Goal: Task Accomplishment & Management: Manage account settings

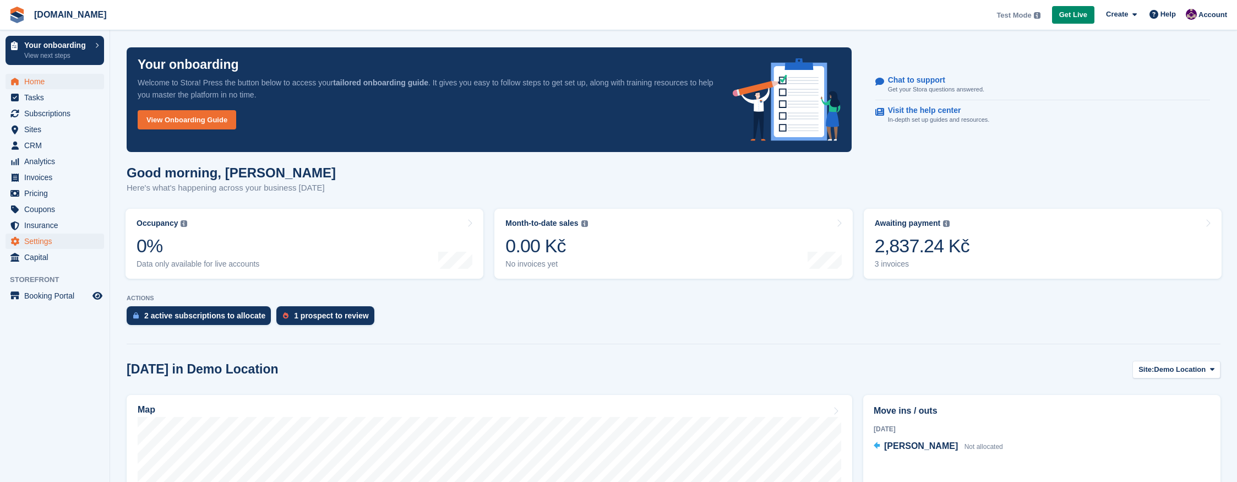
click at [37, 240] on span "Settings" at bounding box center [57, 240] width 66 height 15
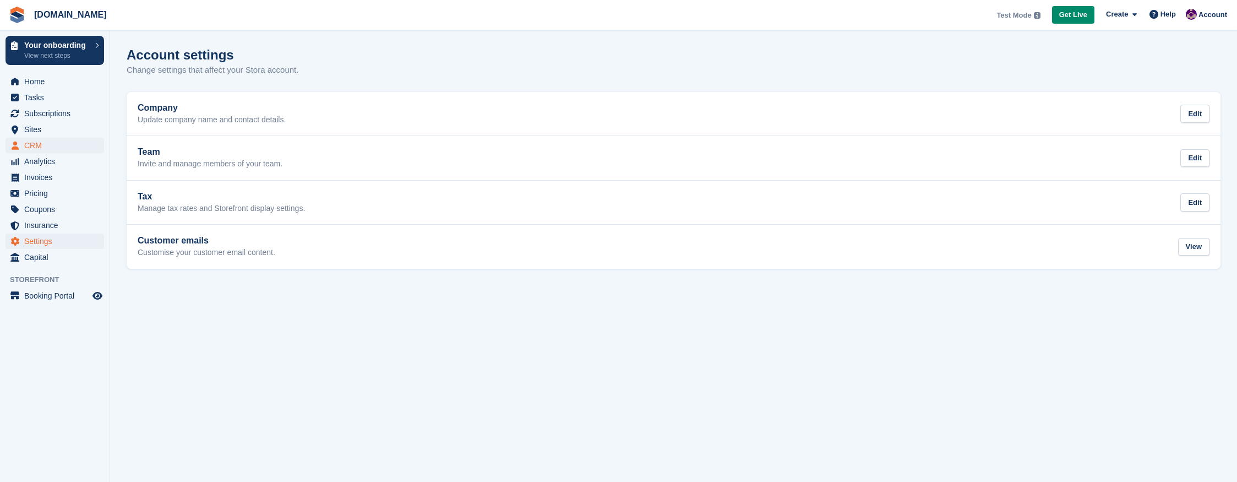
click at [31, 148] on span "CRM" at bounding box center [57, 145] width 66 height 15
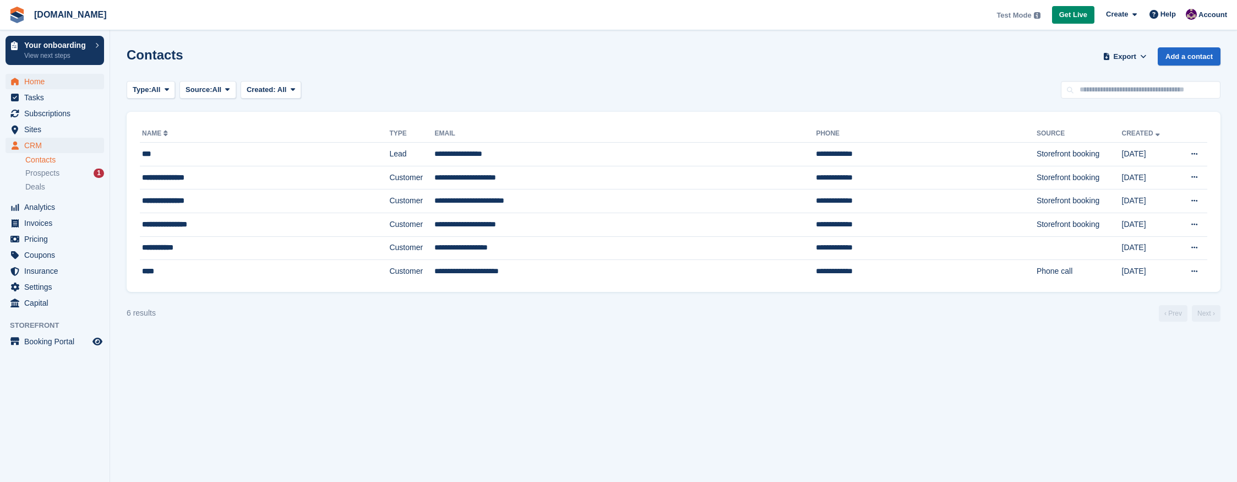
click at [32, 82] on span "Home" at bounding box center [57, 81] width 66 height 15
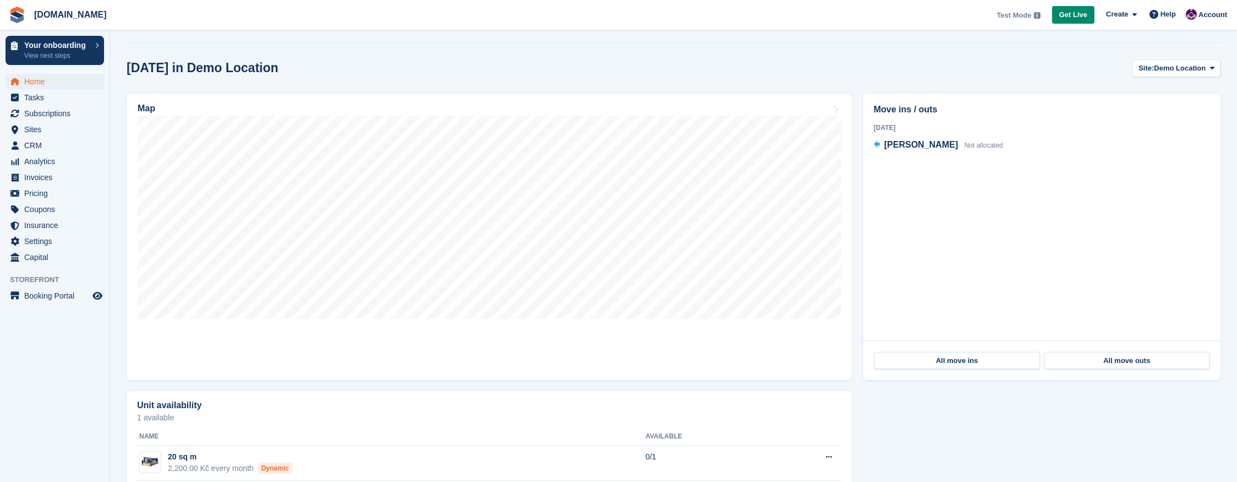
scroll to position [359, 0]
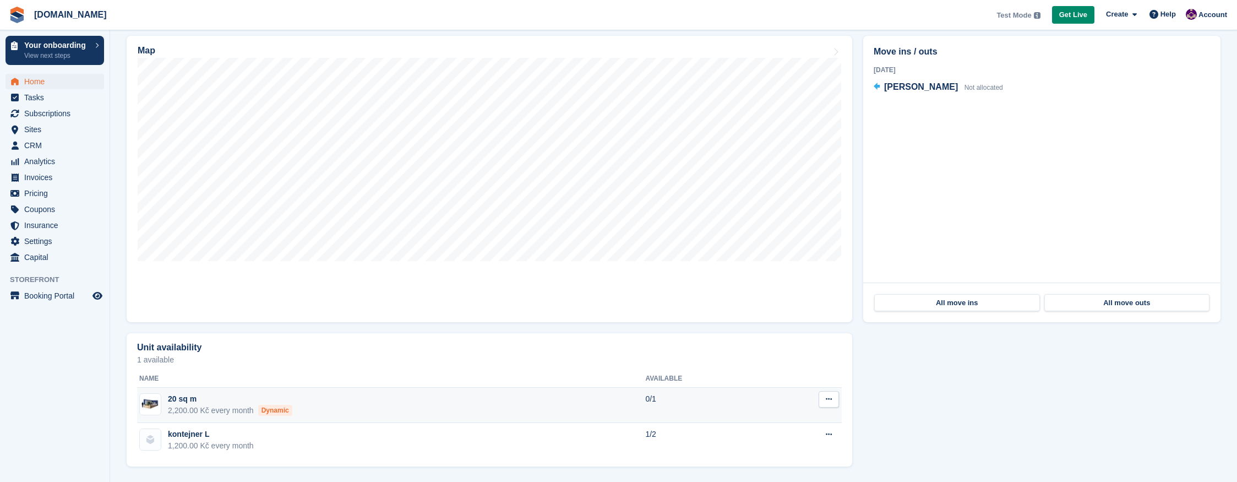
click at [834, 399] on button at bounding box center [829, 399] width 20 height 17
click at [785, 420] on p "Edit unit type" at bounding box center [786, 421] width 96 height 14
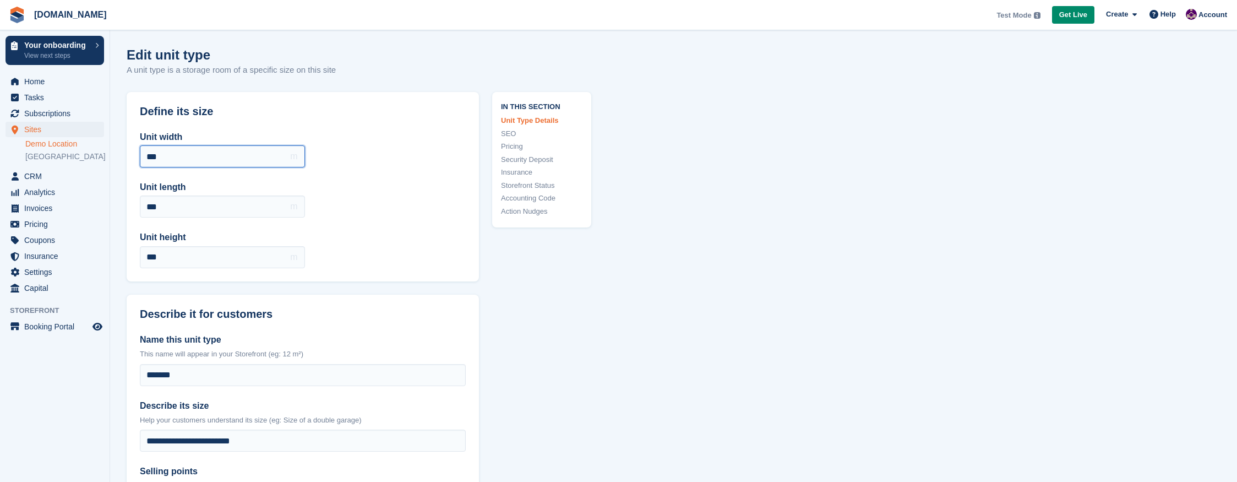
click at [253, 156] on input "***" at bounding box center [222, 156] width 165 height 22
click at [63, 160] on link "[GEOGRAPHIC_DATA]" at bounding box center [64, 156] width 79 height 10
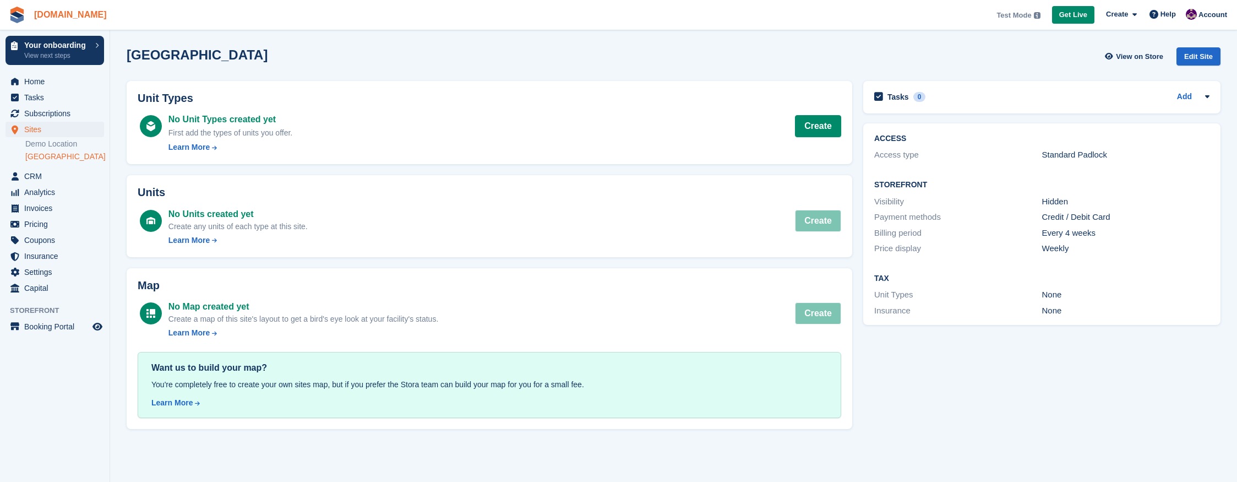
click at [49, 12] on link "[DOMAIN_NAME]" at bounding box center [70, 15] width 81 height 18
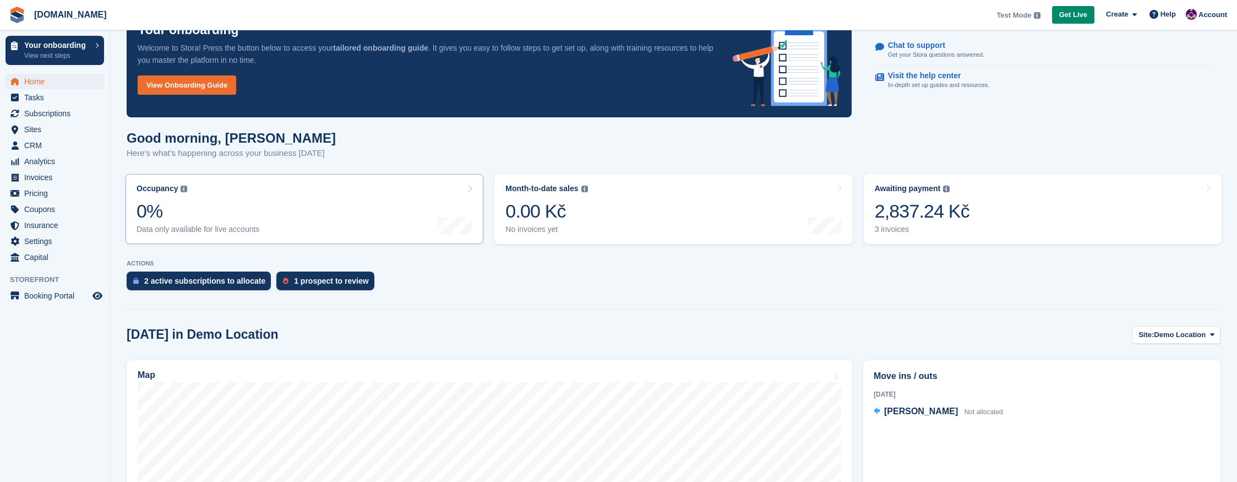
scroll to position [58, 0]
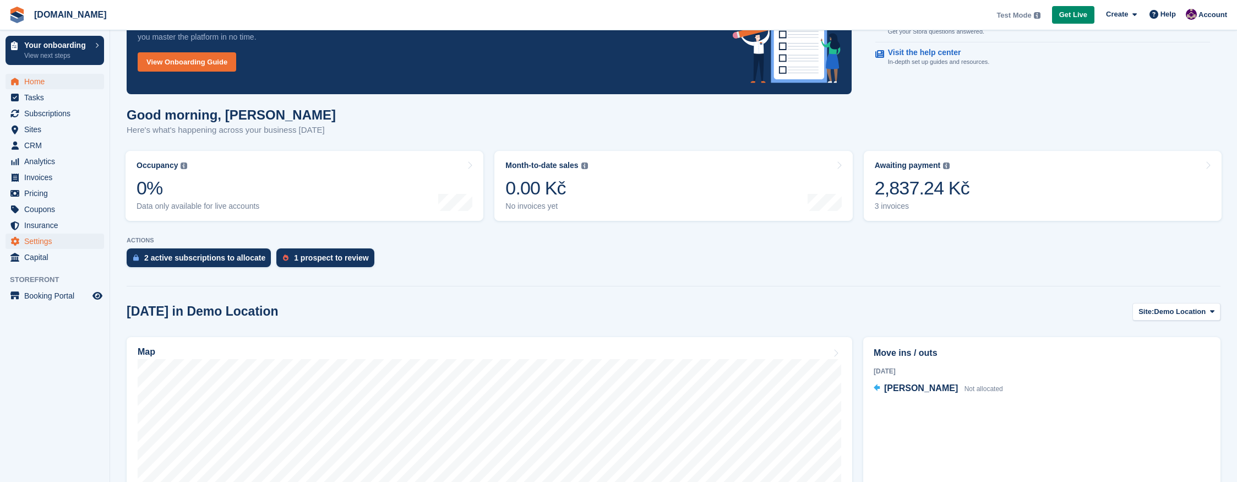
click at [37, 240] on span "Settings" at bounding box center [57, 240] width 66 height 15
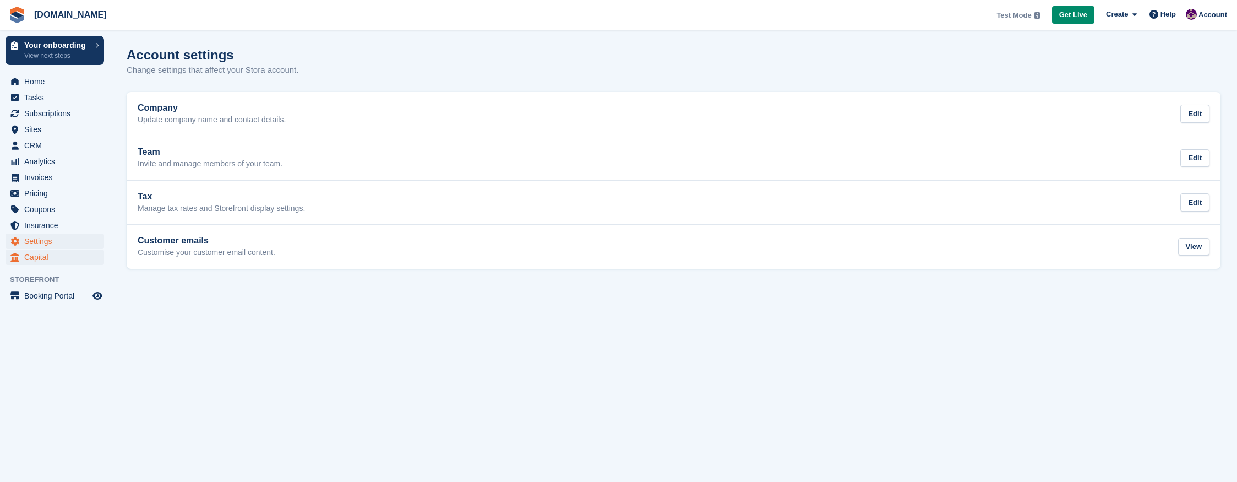
click at [32, 254] on span "Capital" at bounding box center [57, 256] width 66 height 15
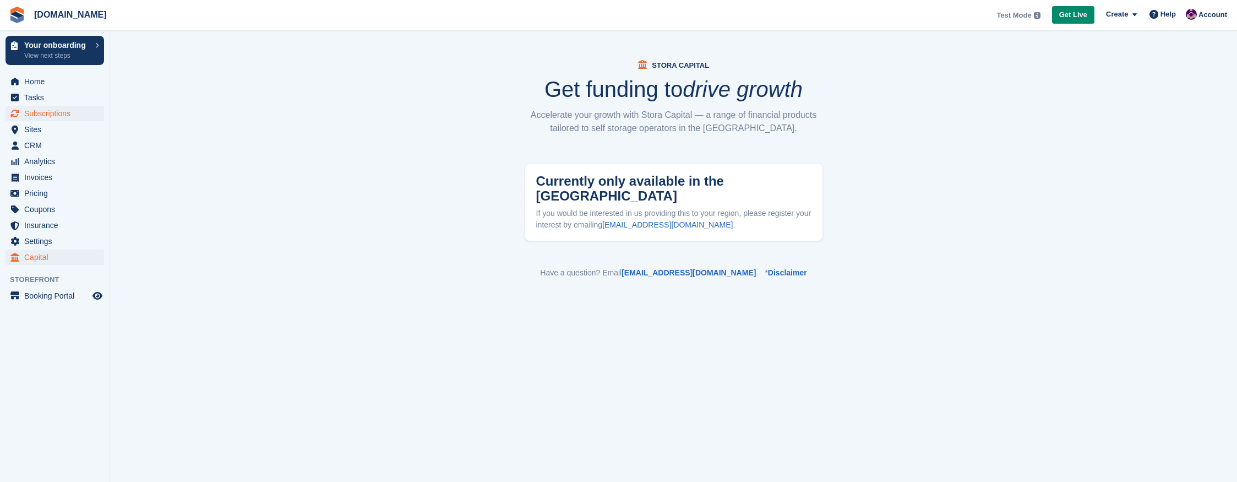
click at [39, 113] on span "Subscriptions" at bounding box center [57, 113] width 66 height 15
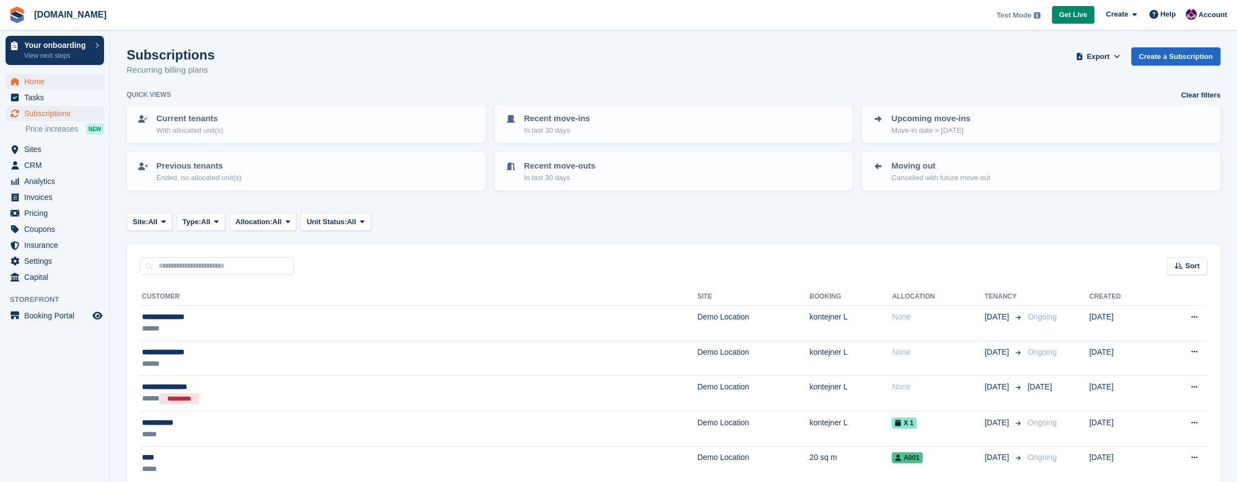
click at [41, 84] on span "Home" at bounding box center [57, 81] width 66 height 15
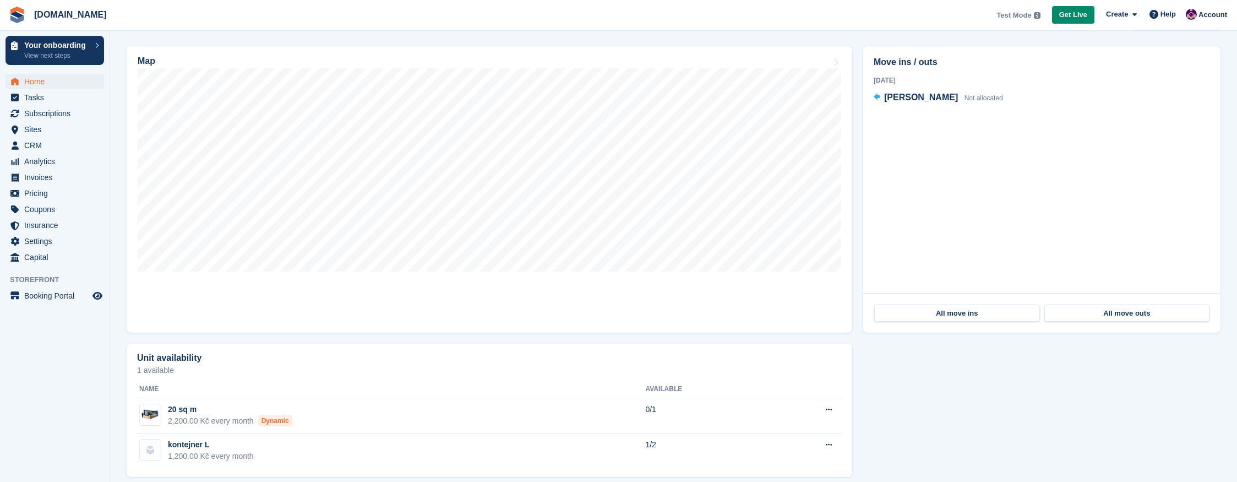
scroll to position [359, 0]
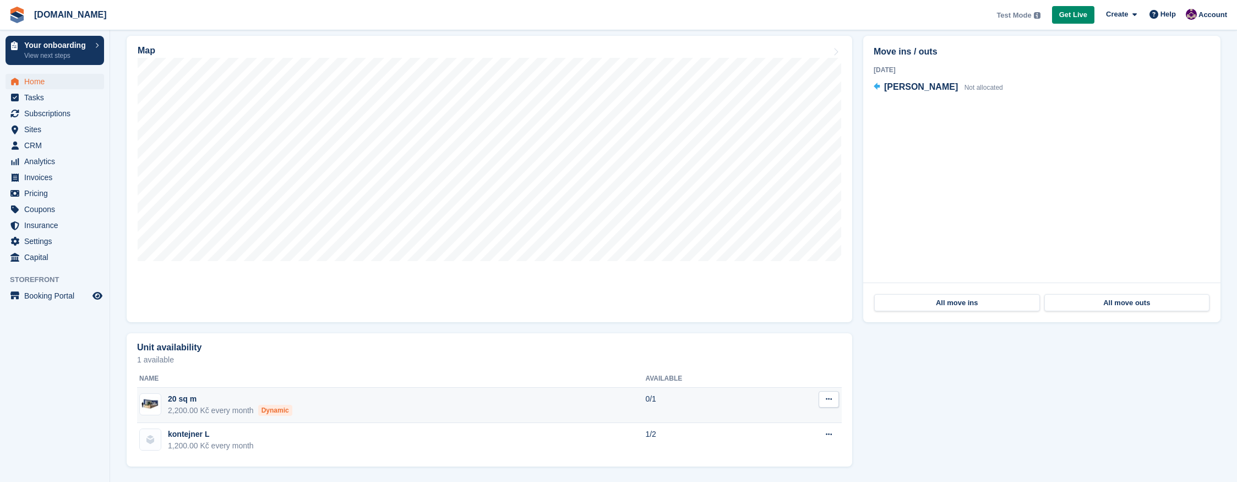
click at [830, 400] on icon at bounding box center [829, 398] width 6 height 7
click at [776, 433] on p "View on Store" at bounding box center [786, 435] width 96 height 14
click at [749, 422] on p "Edit unit type" at bounding box center [786, 421] width 96 height 14
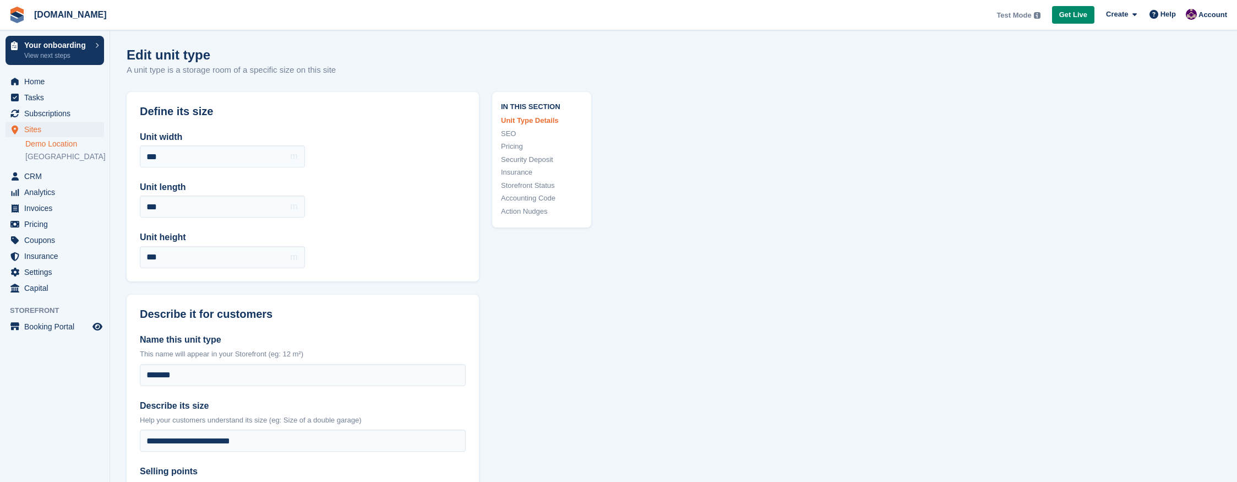
click at [528, 119] on link "Unit Type Details" at bounding box center [541, 120] width 81 height 11
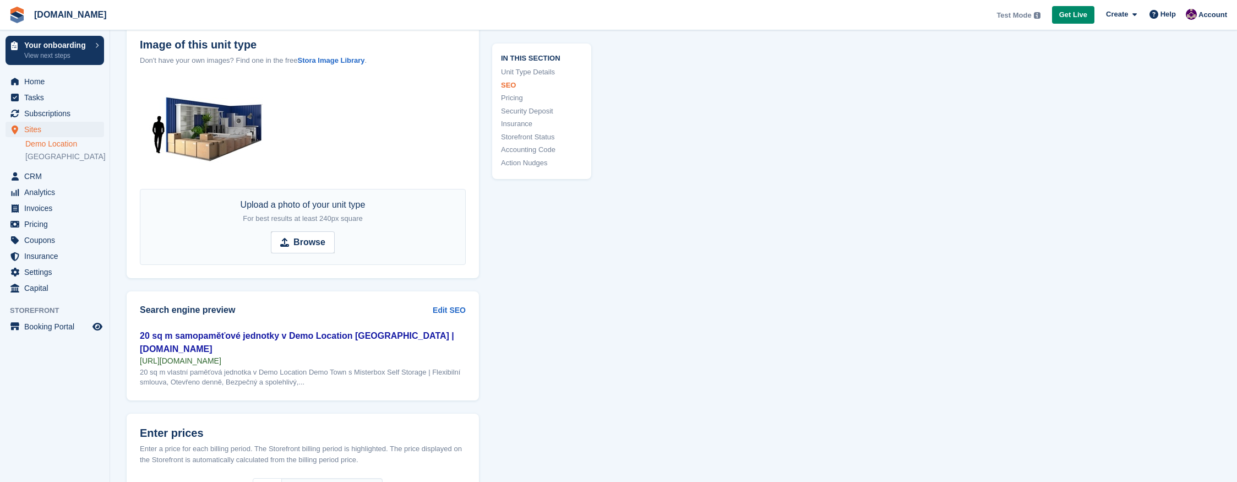
scroll to position [513, 0]
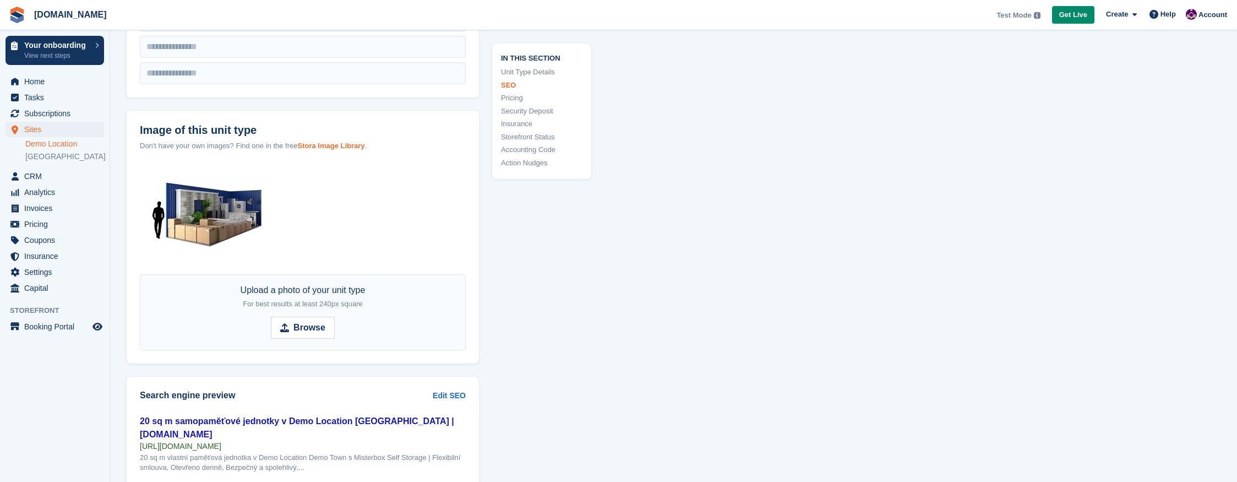
click at [348, 144] on strong "Stora Image Library" at bounding box center [330, 146] width 67 height 8
